Goal: Go to known website: Access a specific website the user already knows

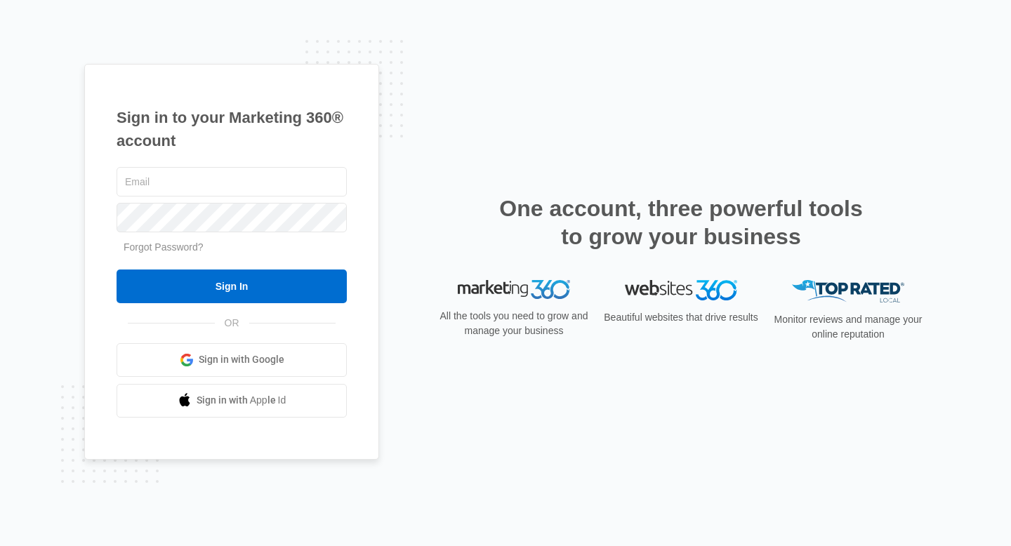
click at [191, 359] on span at bounding box center [187, 360] width 14 height 14
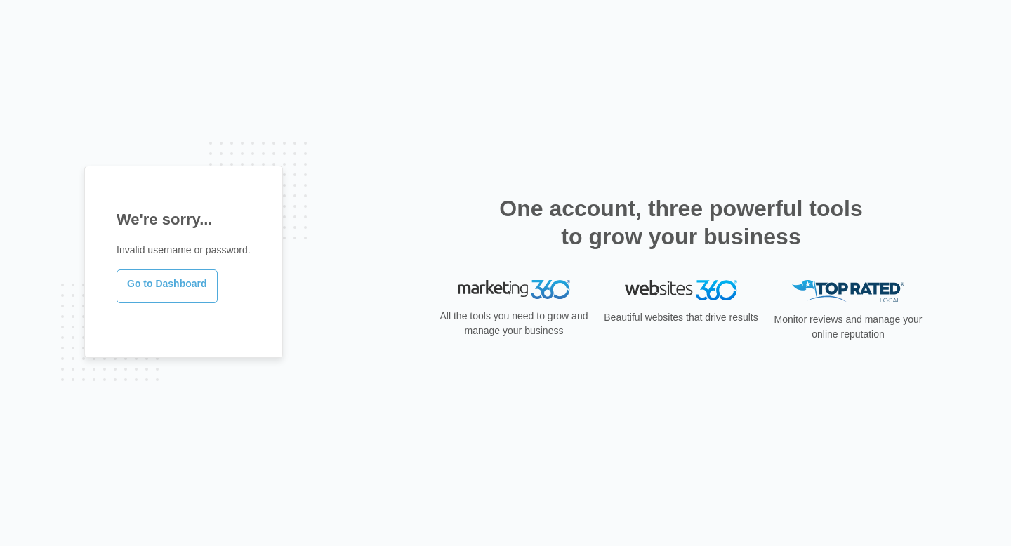
click at [146, 296] on link "Go to Dashboard" at bounding box center [167, 287] width 101 height 34
